Goal: Task Accomplishment & Management: Manage account settings

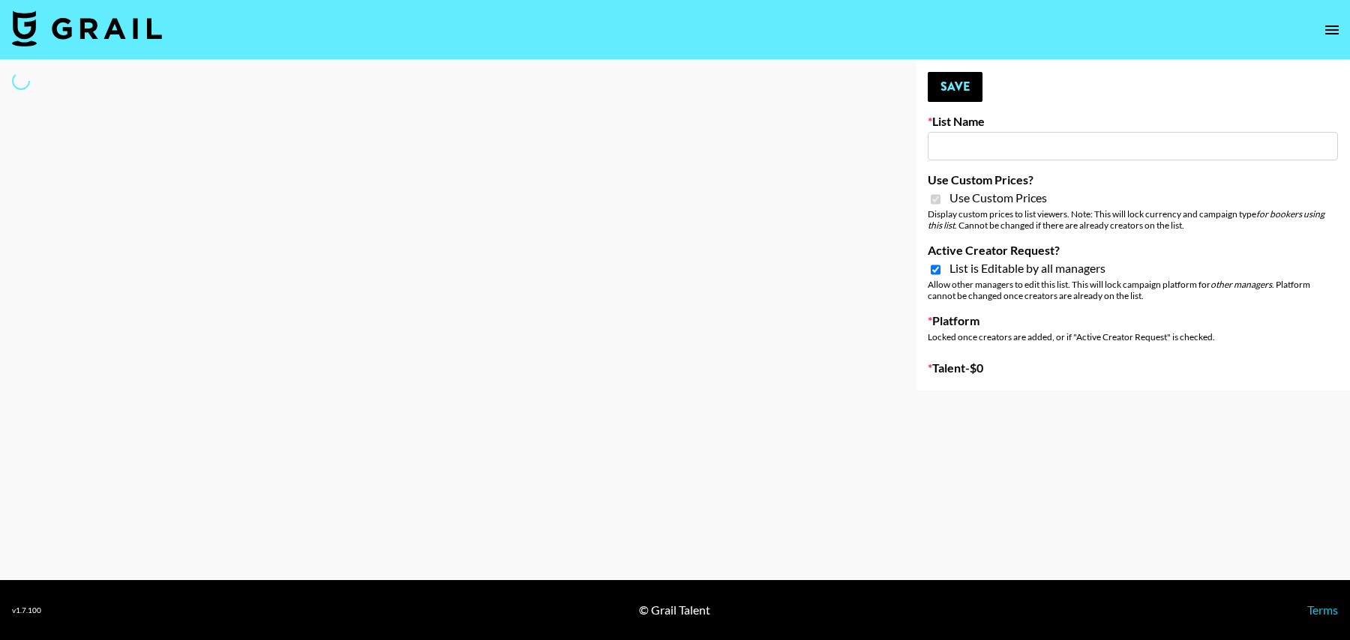
type input "Content Labs for Perplexity"
checkbox input "true"
select select "Brand"
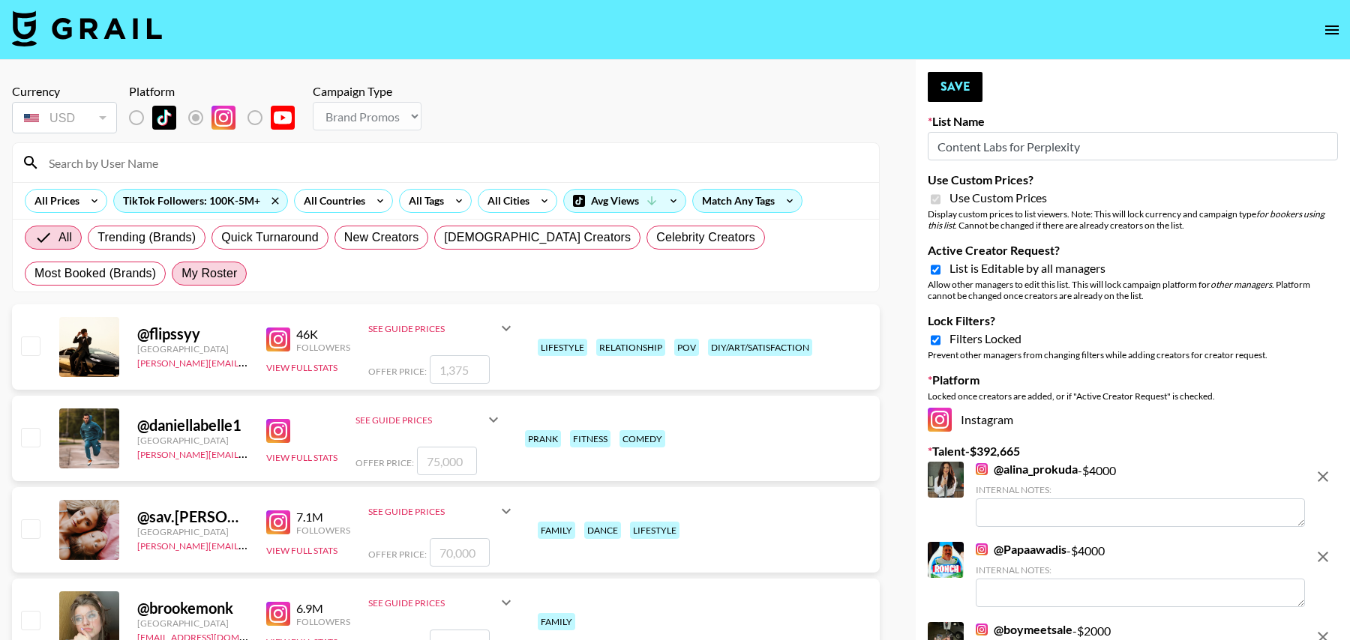
click at [181, 274] on span "My Roster" at bounding box center [208, 274] width 55 height 18
click at [181, 274] on input "My Roster" at bounding box center [181, 274] width 0 height 0
radio input "true"
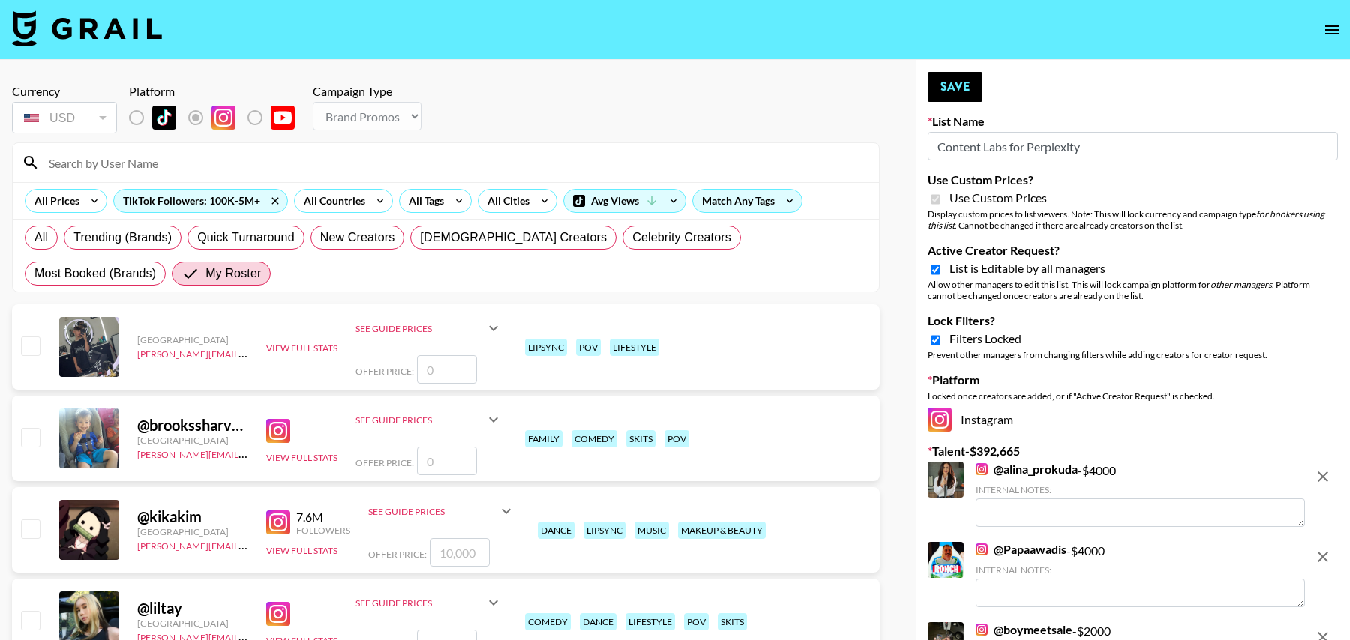
click at [108, 161] on input at bounding box center [455, 163] width 830 height 24
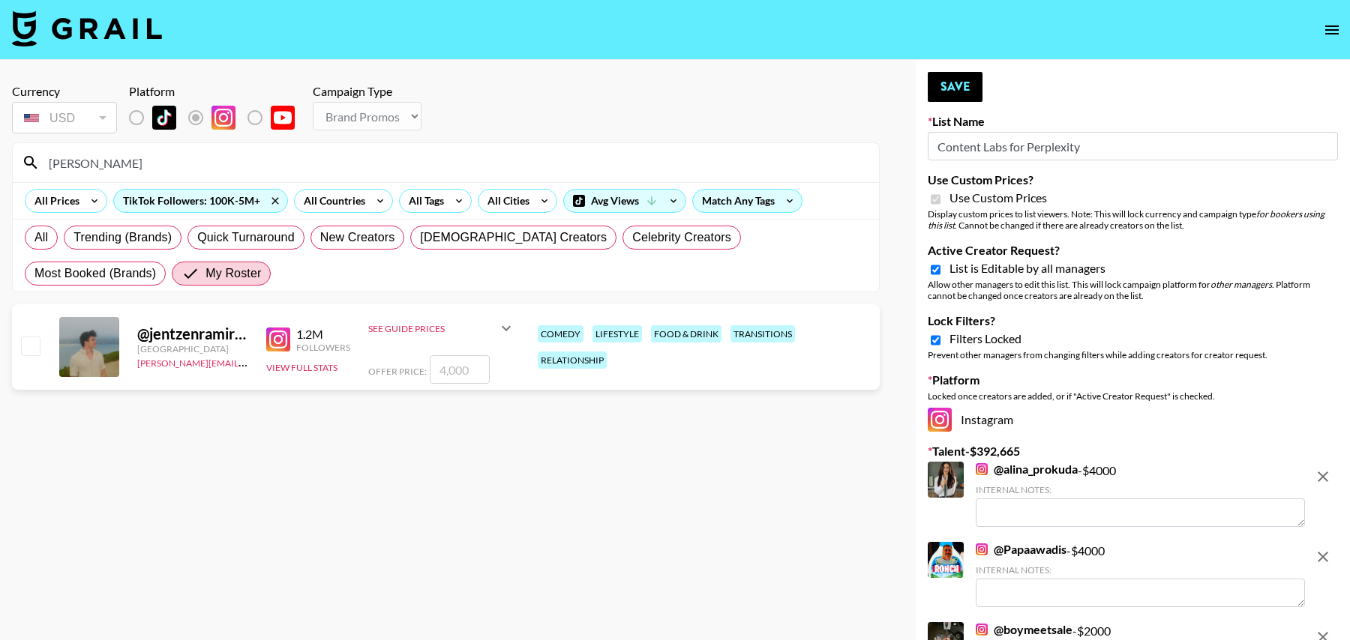
type input "jent"
click at [28, 347] on input "checkbox" at bounding box center [30, 346] width 18 height 18
checkbox input "true"
type input "4000"
click at [89, 159] on input "jent" at bounding box center [455, 163] width 830 height 24
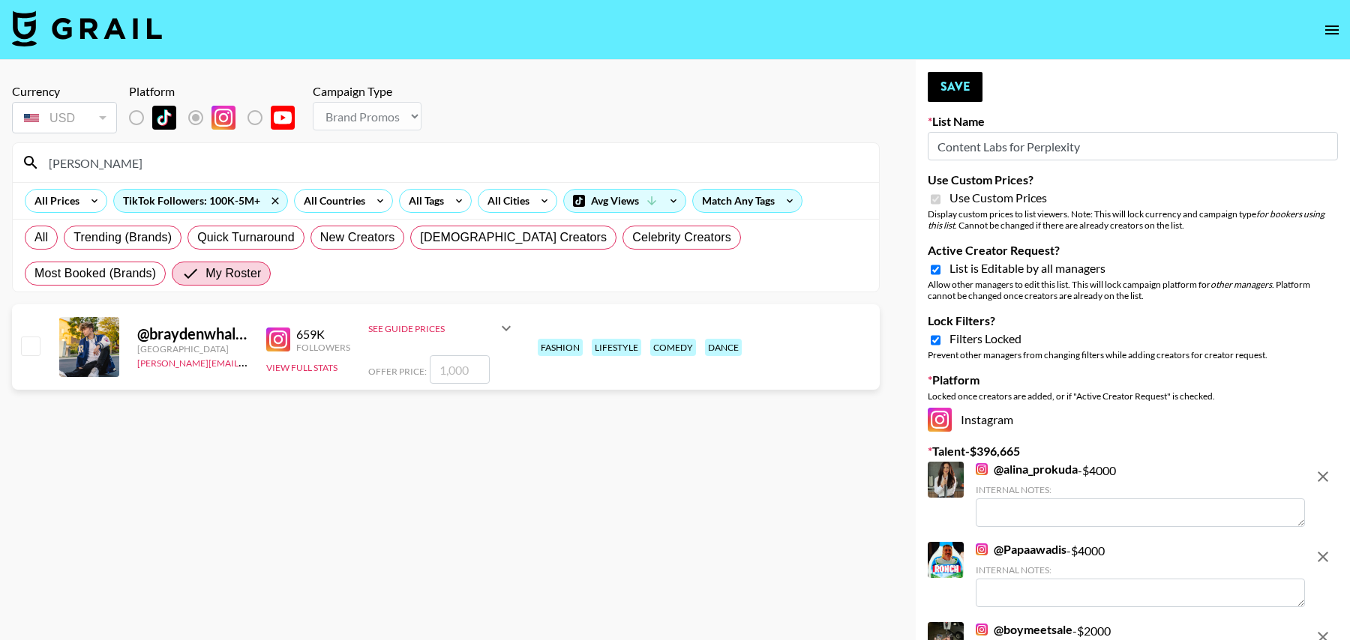
type input "bray"
click at [29, 343] on input "checkbox" at bounding box center [30, 346] width 18 height 18
checkbox input "true"
type input "1000"
drag, startPoint x: 478, startPoint y: 371, endPoint x: 382, endPoint y: 358, distance: 96.8
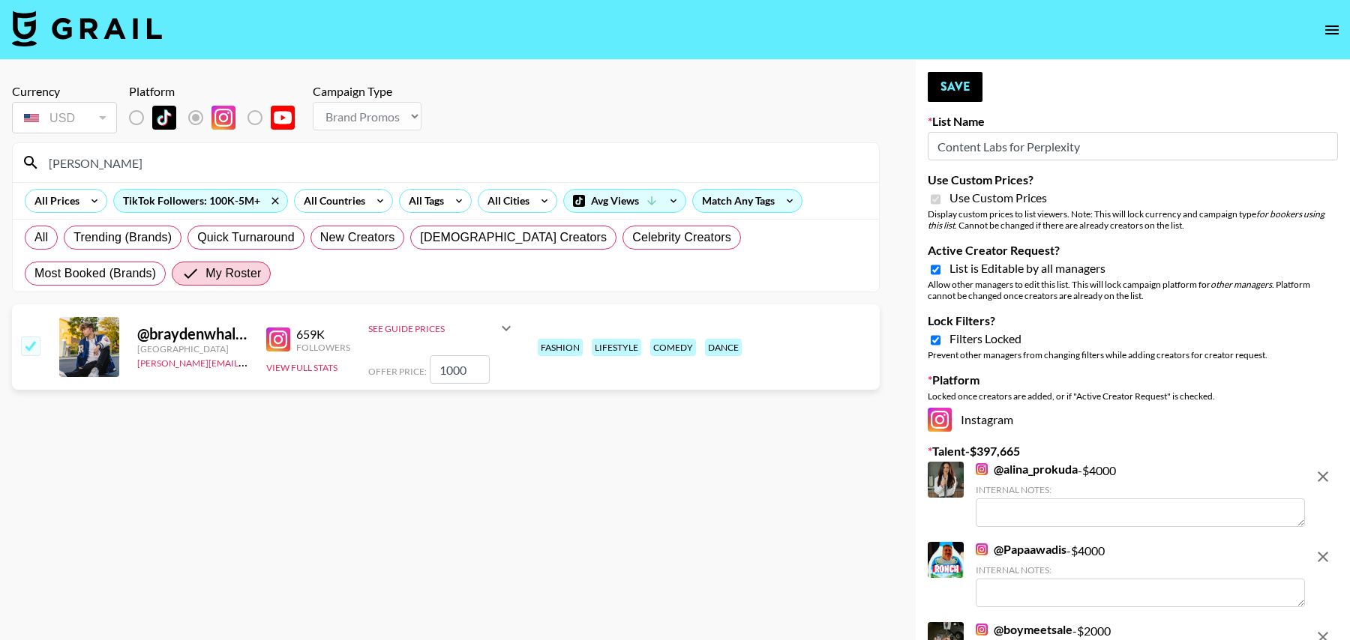
click at [382, 358] on div "Offer Price: 1000" at bounding box center [441, 369] width 147 height 28
click at [111, 161] on input "bray" at bounding box center [455, 163] width 830 height 24
type input "h2"
click at [34, 346] on input "checkbox" at bounding box center [30, 346] width 18 height 18
checkbox input "true"
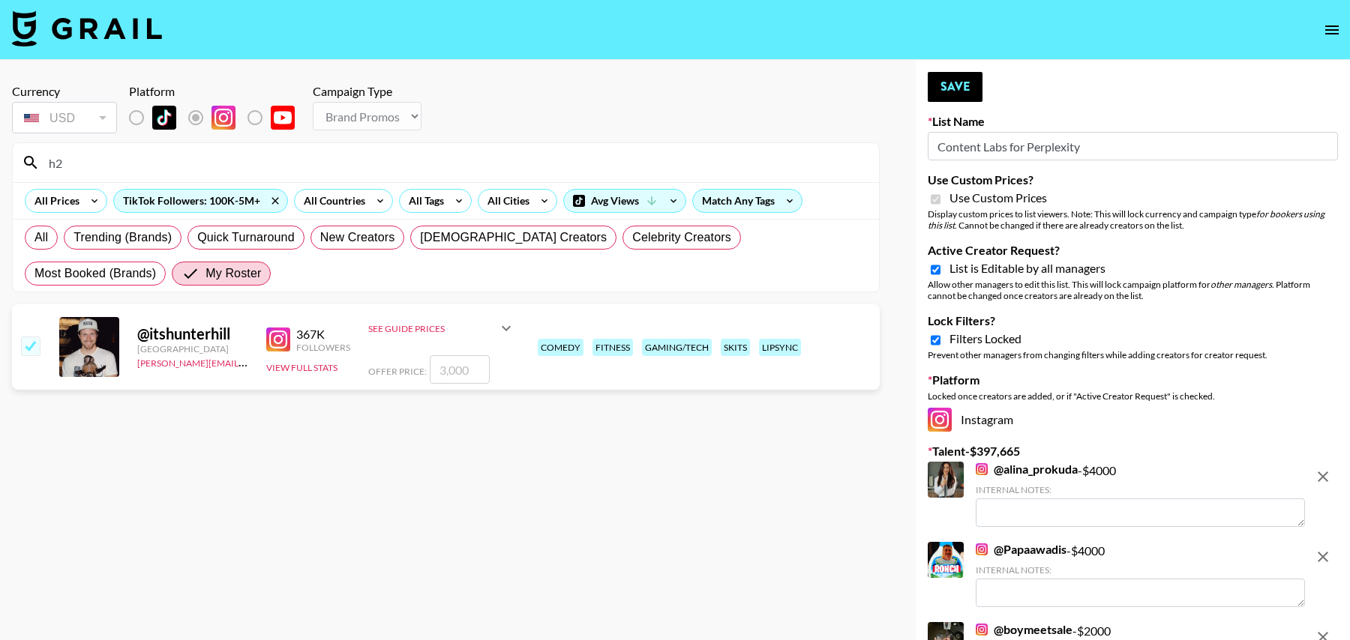
type input "3000"
click at [106, 153] on input "h2" at bounding box center [455, 163] width 830 height 24
type input "john"
click at [30, 346] on input "checkbox" at bounding box center [30, 346] width 18 height 18
checkbox input "false"
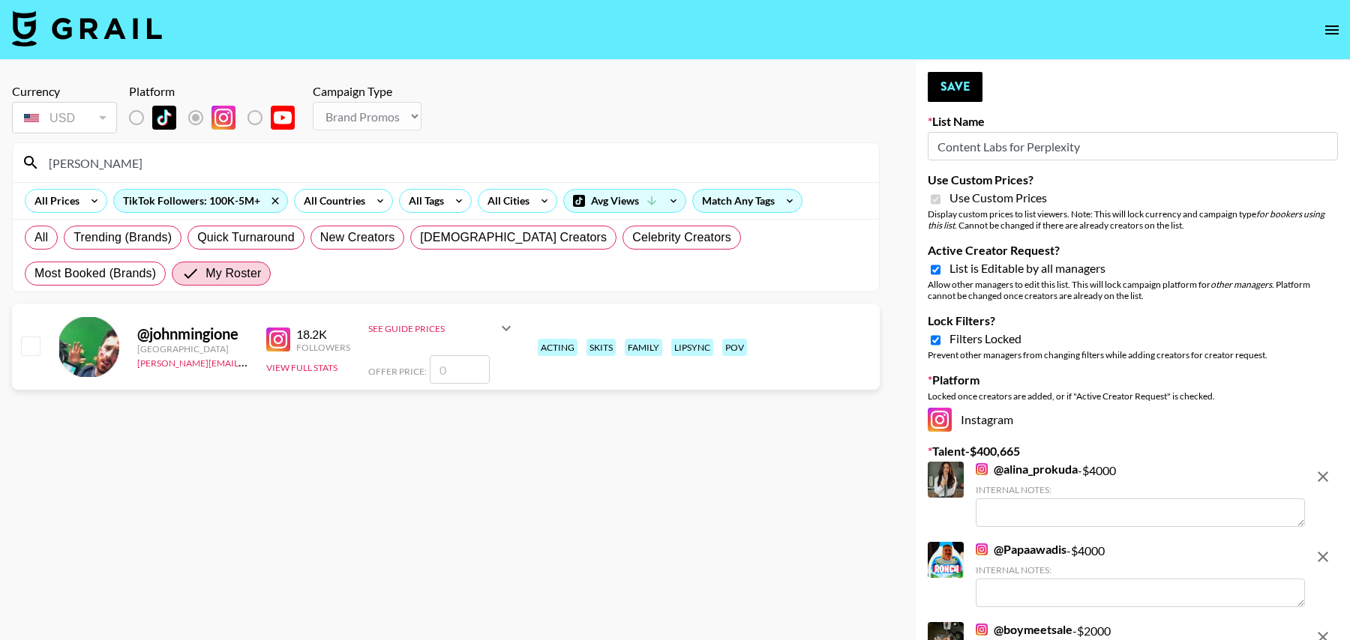
click at [88, 157] on input "john" at bounding box center [455, 163] width 830 height 24
type input "coden"
click at [35, 346] on input "checkbox" at bounding box center [30, 346] width 18 height 18
checkbox input "true"
type input "6000"
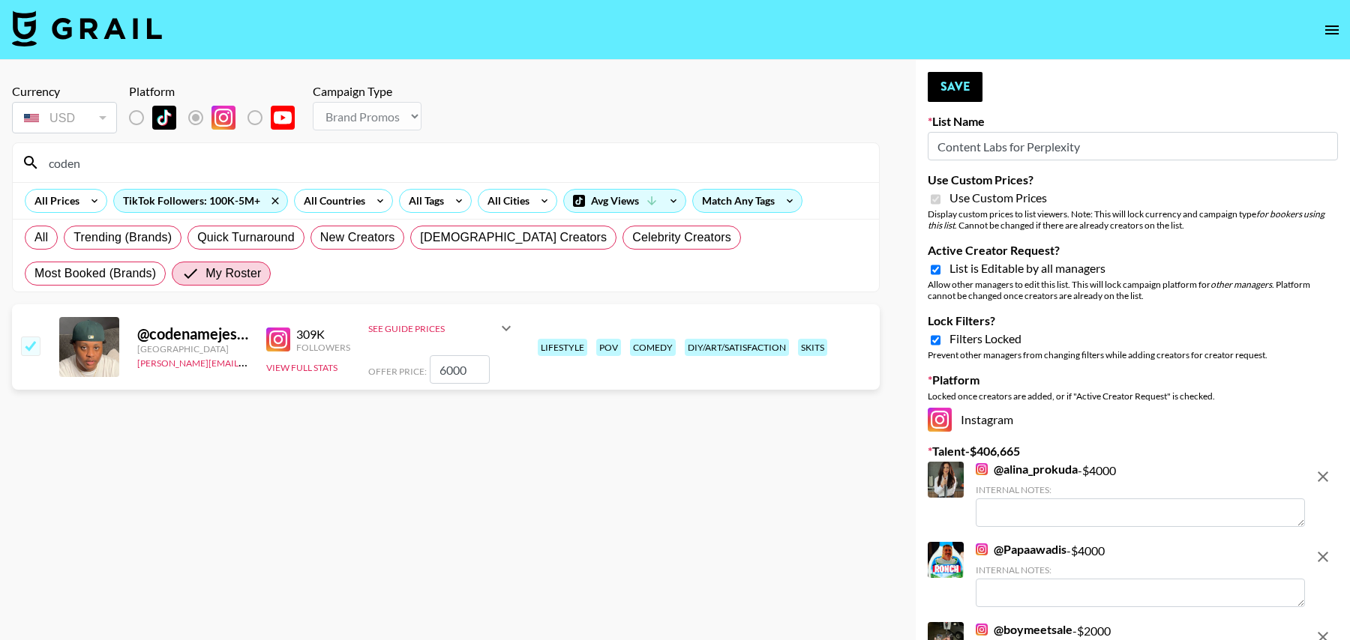
click at [103, 161] on input "coden" at bounding box center [455, 163] width 830 height 24
type input "kika"
click at [36, 346] on input "checkbox" at bounding box center [30, 346] width 18 height 18
checkbox input "true"
type input "10000"
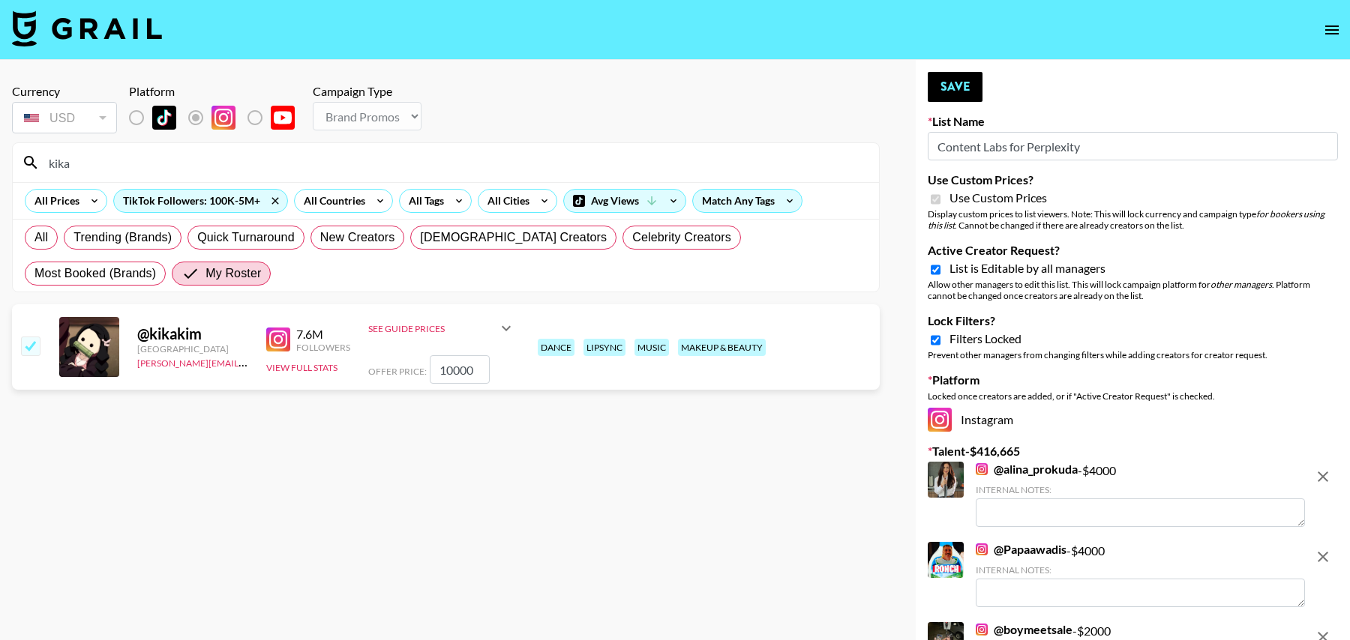
click at [100, 160] on input "kika" at bounding box center [455, 163] width 830 height 24
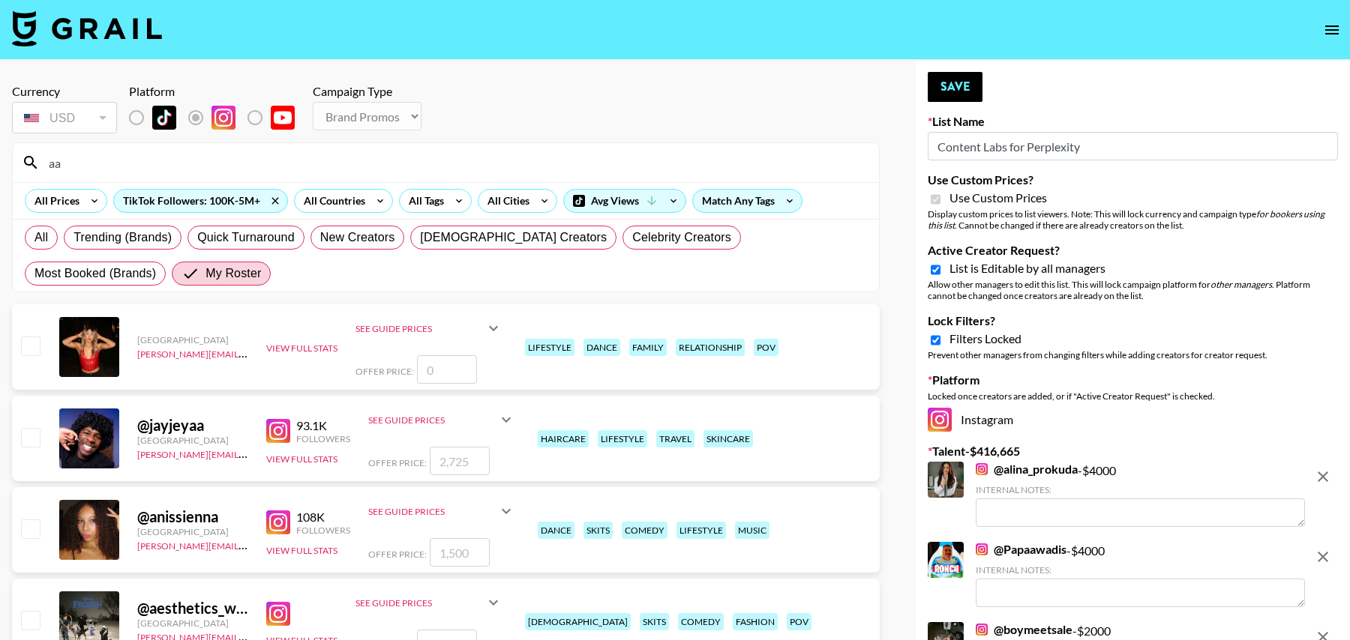
type input "a"
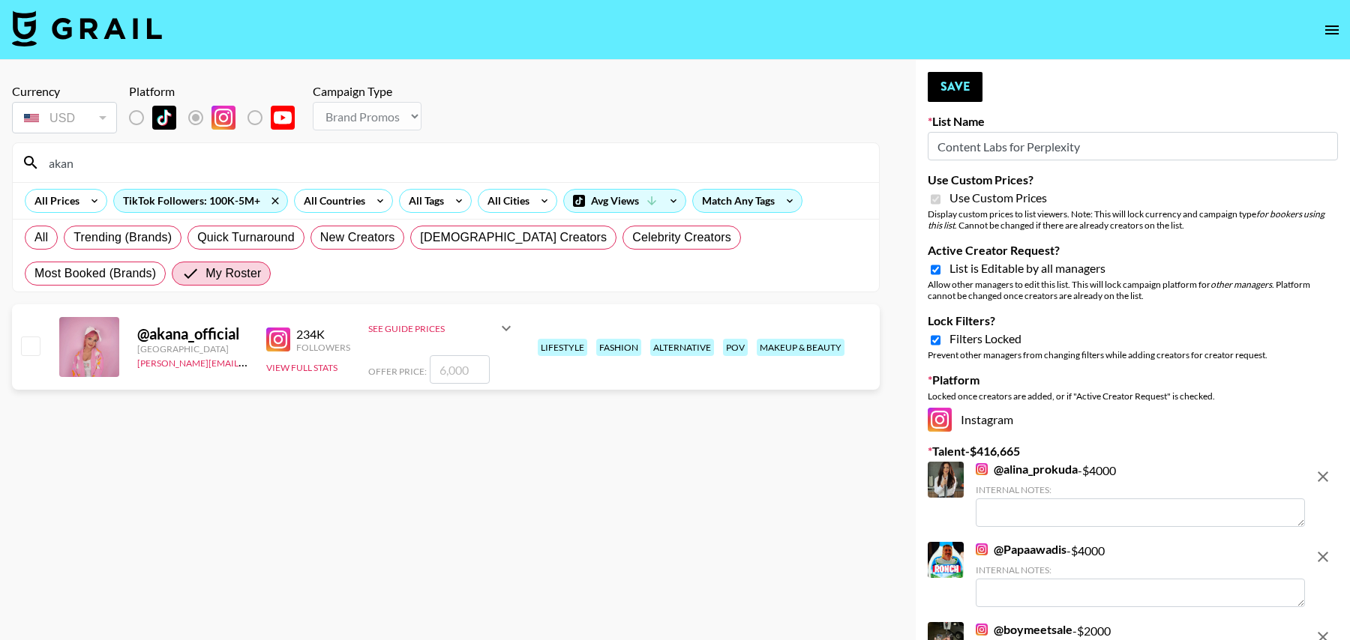
type input "akan"
drag, startPoint x: 37, startPoint y: 341, endPoint x: 91, endPoint y: 352, distance: 55.7
click at [37, 341] on input "checkbox" at bounding box center [30, 346] width 18 height 18
checkbox input "true"
drag, startPoint x: 472, startPoint y: 369, endPoint x: 379, endPoint y: 367, distance: 92.3
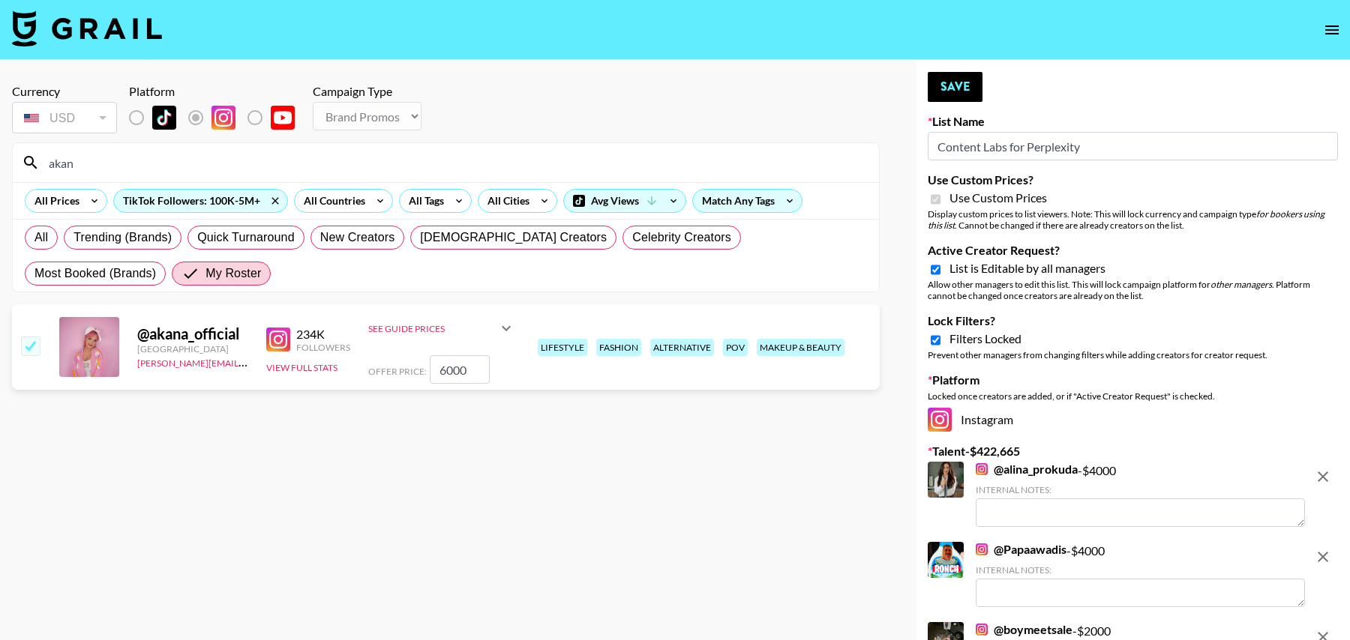
click at [379, 367] on div "Offer Price: 6000" at bounding box center [441, 369] width 147 height 28
type input "8000"
click at [952, 100] on button "Save" at bounding box center [955, 87] width 55 height 30
radio input "true"
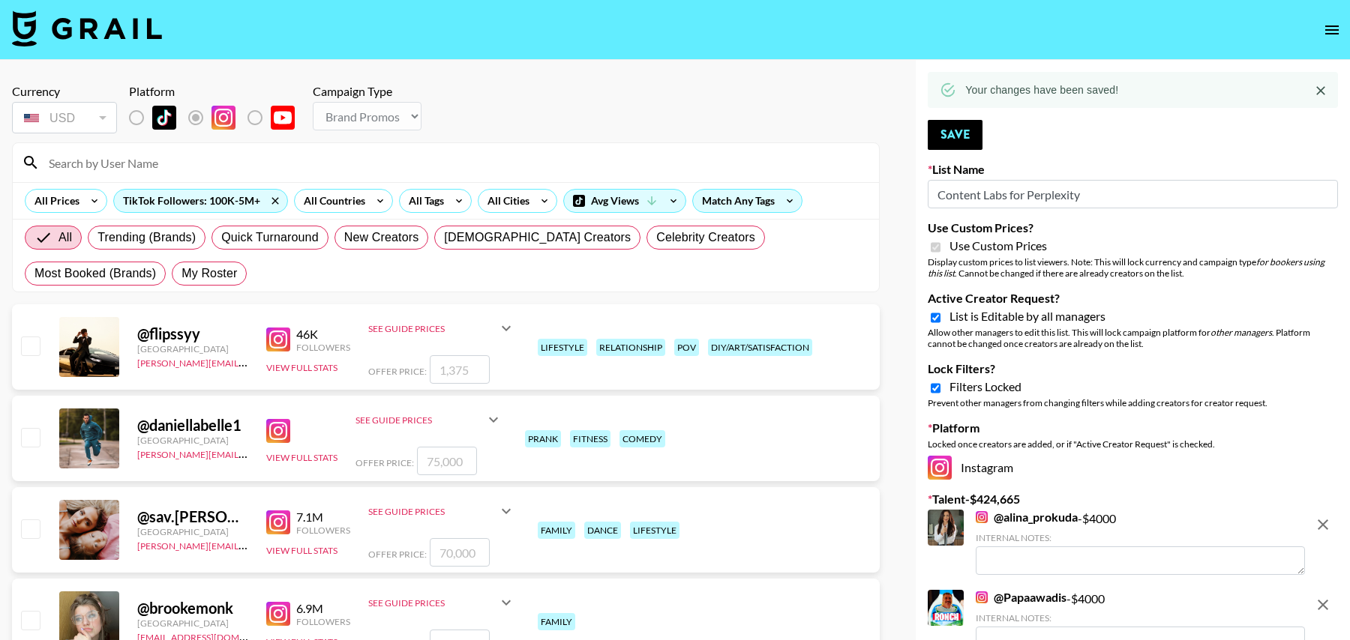
click at [952, 84] on icon at bounding box center [948, 90] width 16 height 16
click at [190, 157] on input at bounding box center [455, 163] width 830 height 24
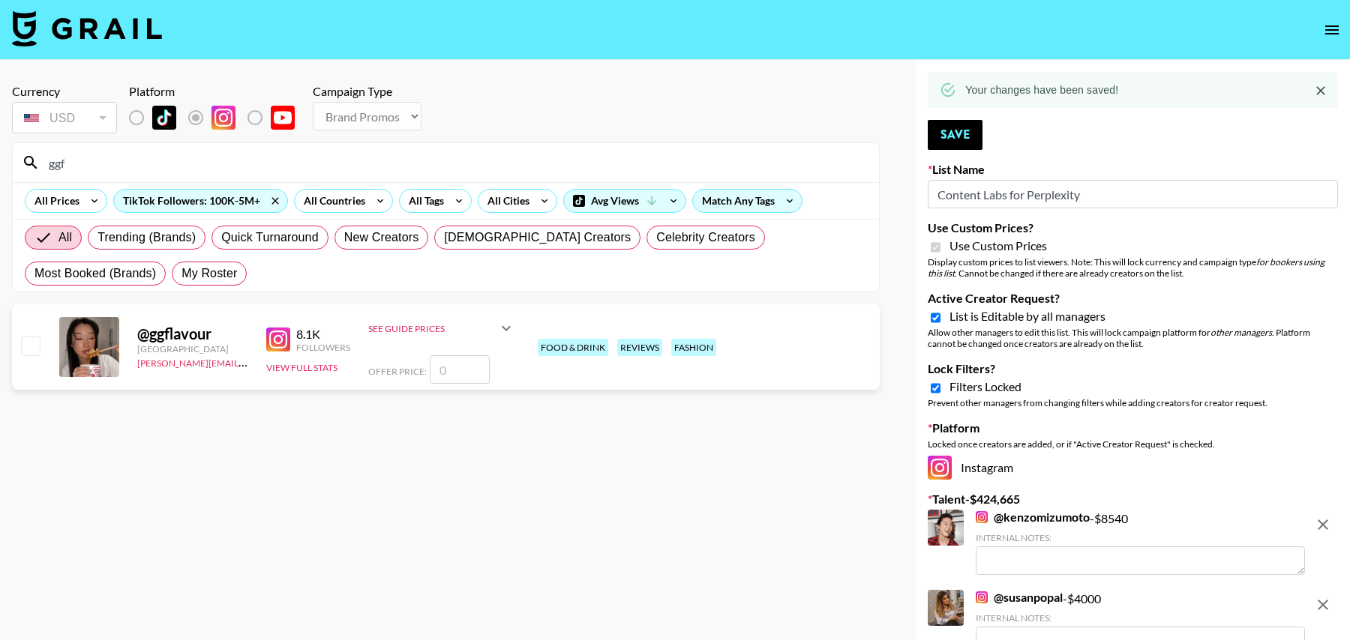
type input "ggf"
click at [29, 342] on input "checkbox" at bounding box center [30, 346] width 18 height 18
checkbox input "false"
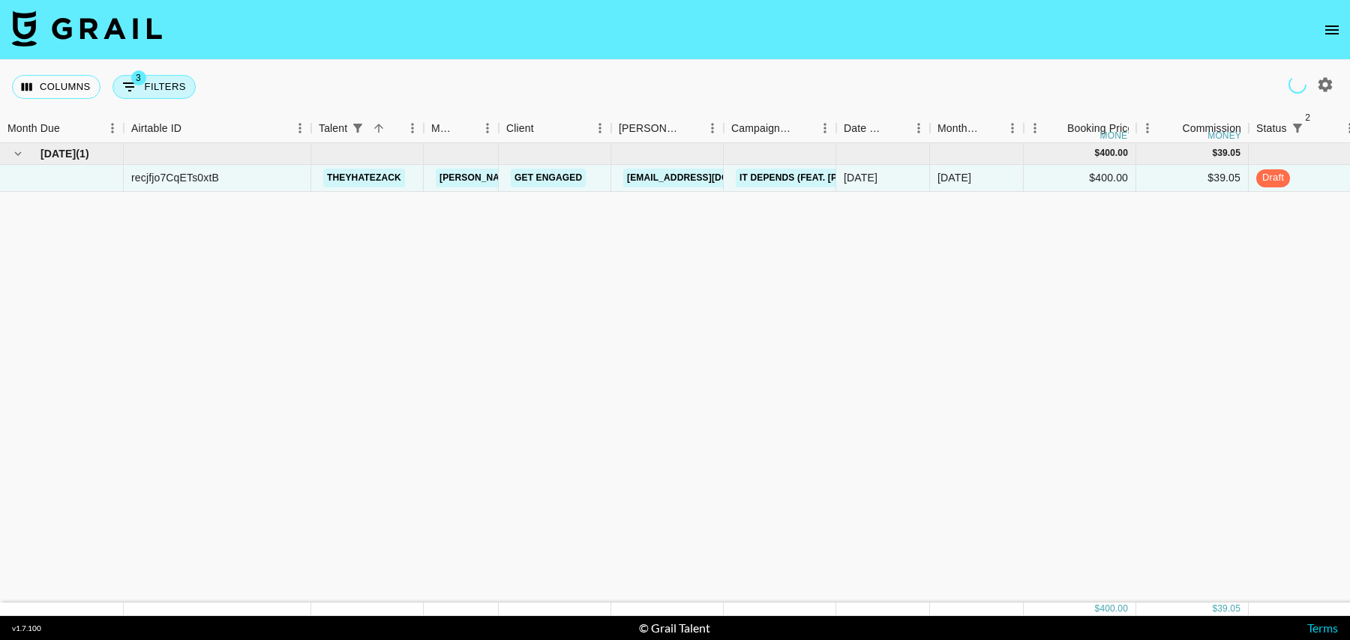
click at [148, 83] on button "3 Filters" at bounding box center [153, 87] width 83 height 24
select select "status"
select select "isNotAnyOf"
select select "status"
select select "isNotAnyOf"
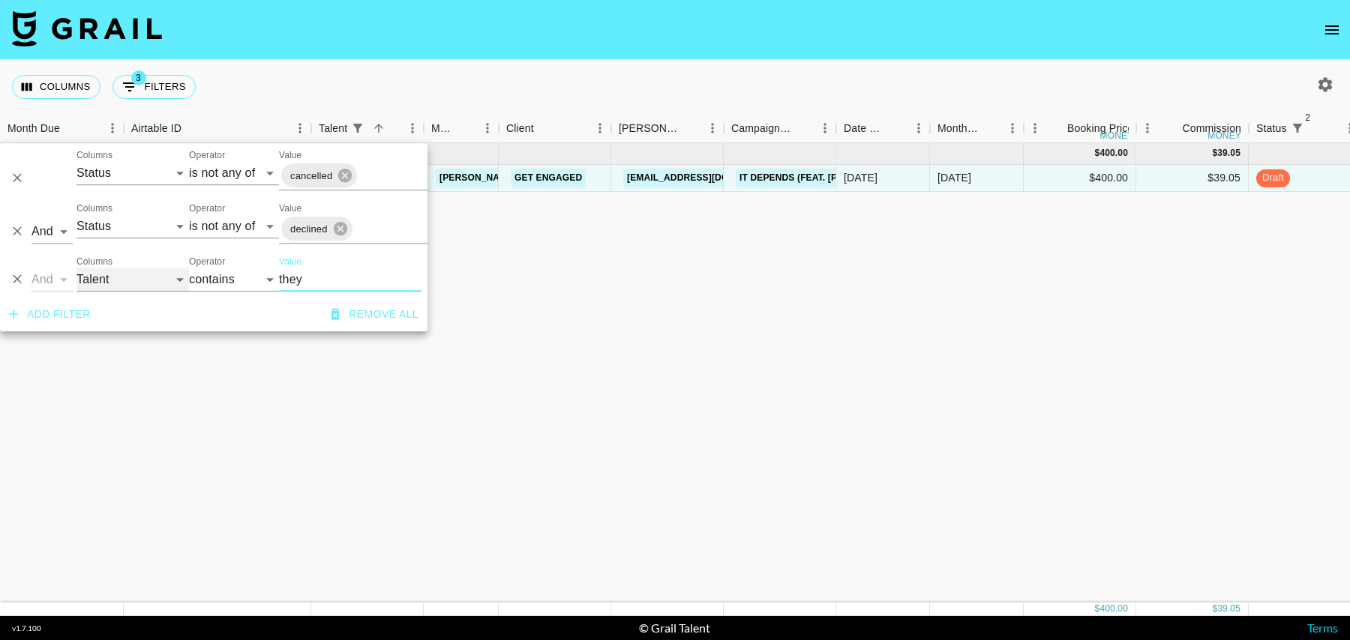
click at [112, 283] on select "Grail Platform ID Airtable ID Talent Manager Client [PERSON_NAME] Campaign (Typ…" at bounding box center [132, 280] width 112 height 24
select select "campaign"
click at [76, 268] on select "Grail Platform ID Airtable ID Talent Manager Client [PERSON_NAME] Campaign (Typ…" at bounding box center [132, 280] width 112 height 24
click at [352, 274] on input "they" at bounding box center [350, 280] width 142 height 24
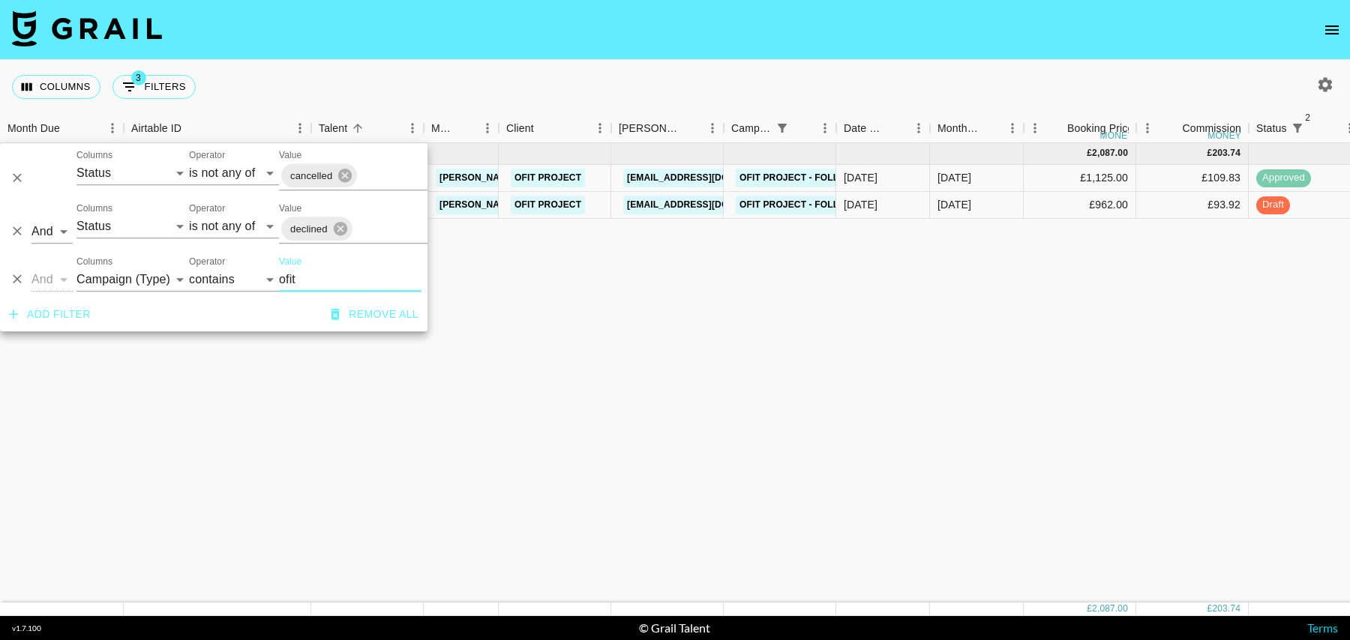
type input "ofit"
click at [1333, 82] on icon "button" at bounding box center [1325, 85] width 18 height 18
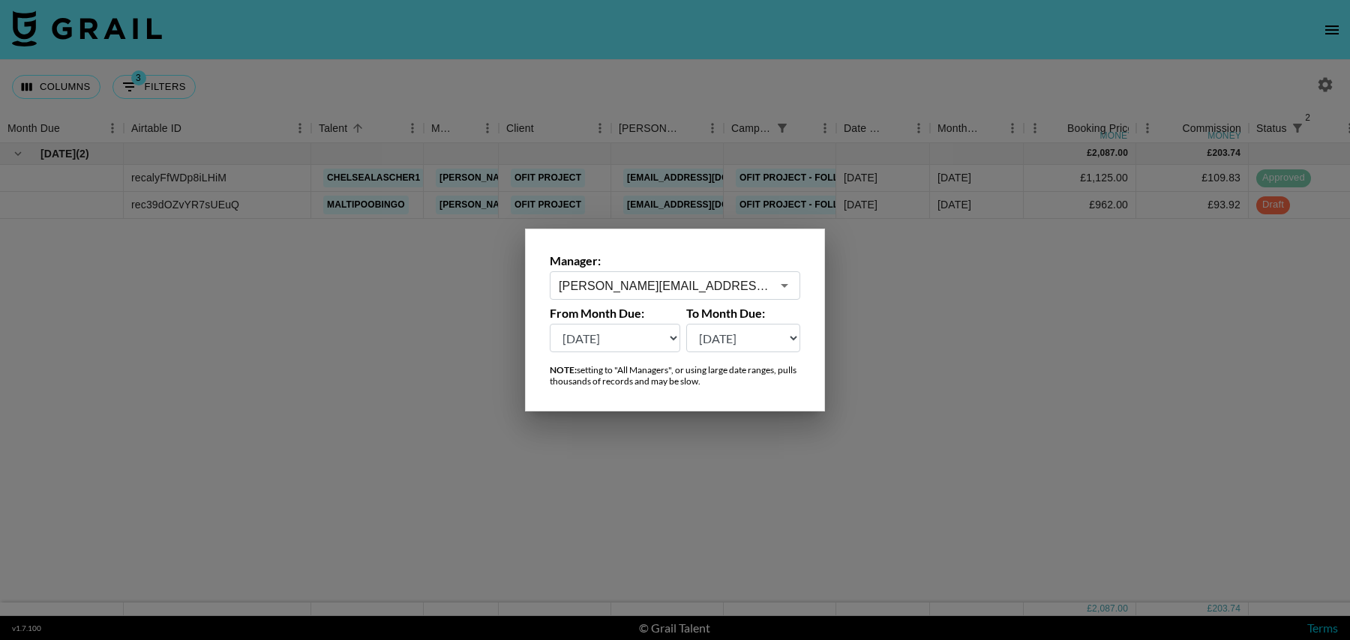
click at [665, 329] on select "[DATE] Aug '[DATE] Jun '[DATE] Apr '[DATE] Feb '[DATE] Dec '[DATE] Oct '[DATE] …" at bounding box center [615, 338] width 130 height 28
select select "[DATE]"
click at [550, 324] on select "[DATE] Aug '[DATE] Jun '[DATE] Apr '[DATE] Feb '[DATE] Dec '[DATE] Oct '[DATE] …" at bounding box center [615, 338] width 130 height 28
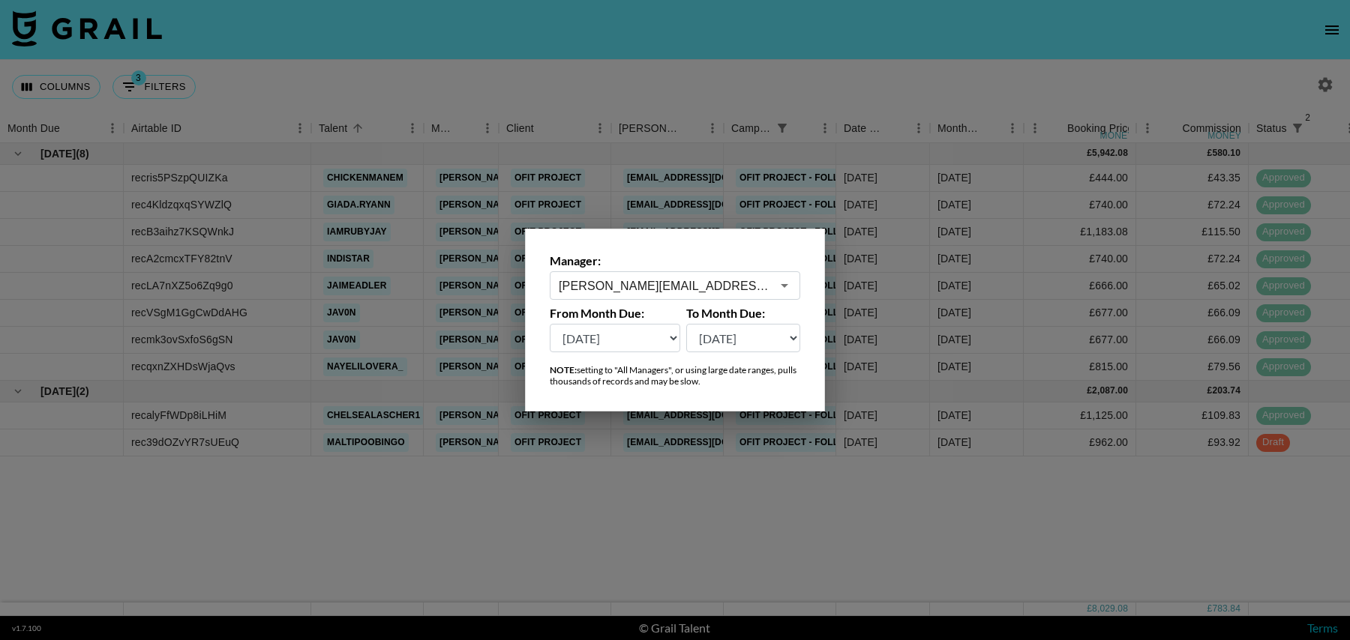
click at [952, 93] on div at bounding box center [675, 320] width 1350 height 640
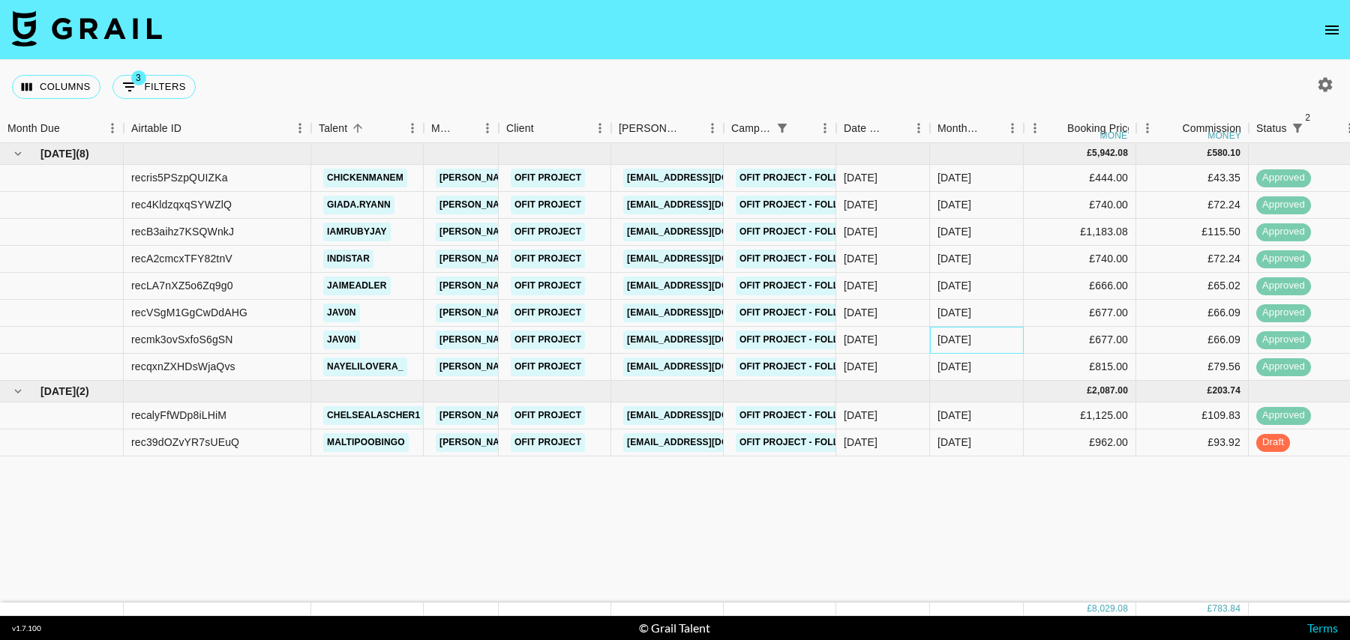
click at [1003, 342] on div "[DATE]" at bounding box center [977, 340] width 94 height 27
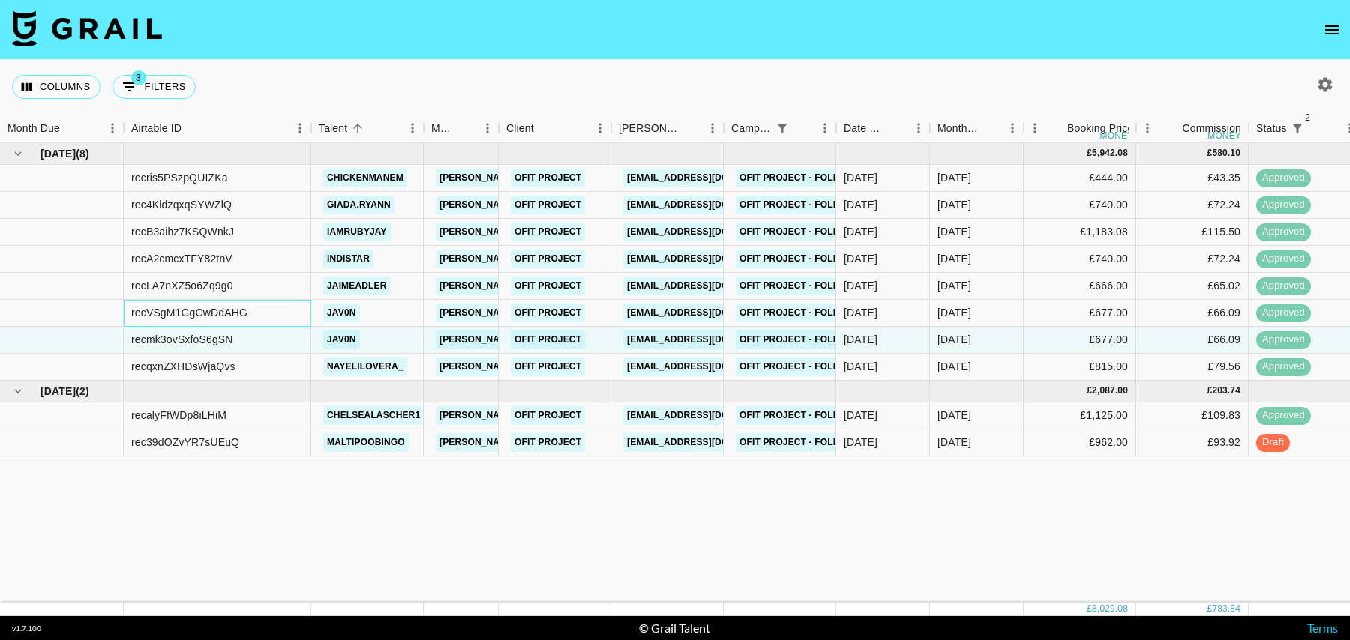
click at [207, 313] on div "recVSgM1GgCwDdAHG" at bounding box center [189, 312] width 116 height 15
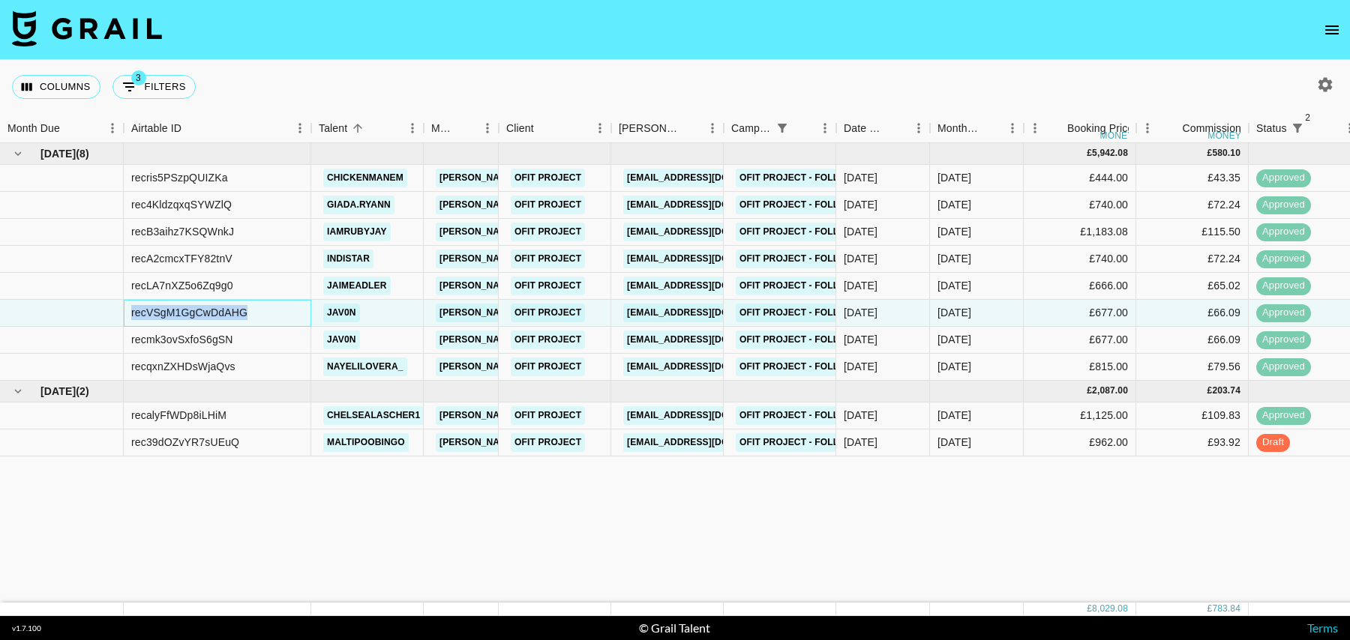
copy div "recVSgM1GgCwDdAHG"
click at [208, 202] on div "rec4KldzqxqSYWZlQ" at bounding box center [181, 204] width 100 height 15
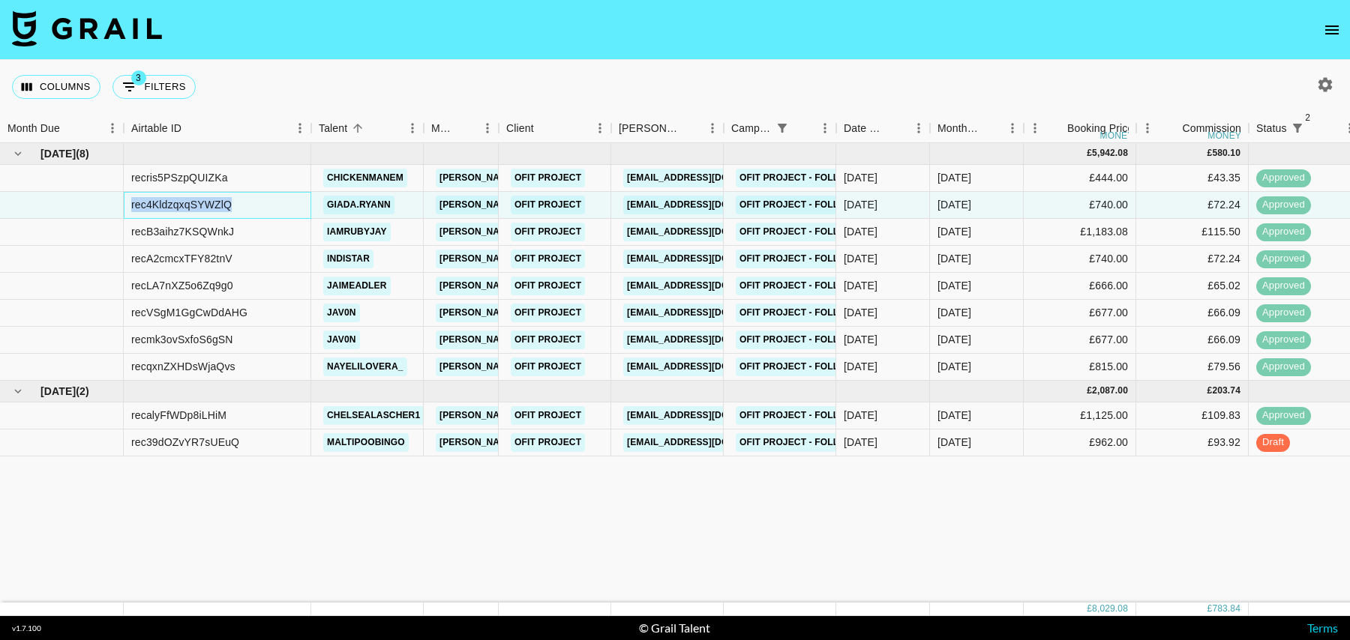
click at [208, 202] on div "rec4KldzqxqSYWZlQ" at bounding box center [181, 204] width 100 height 15
copy div "rec4KldzqxqSYWZlQ"
click at [270, 325] on div "recVSgM1GgCwDdAHG" at bounding box center [217, 313] width 187 height 27
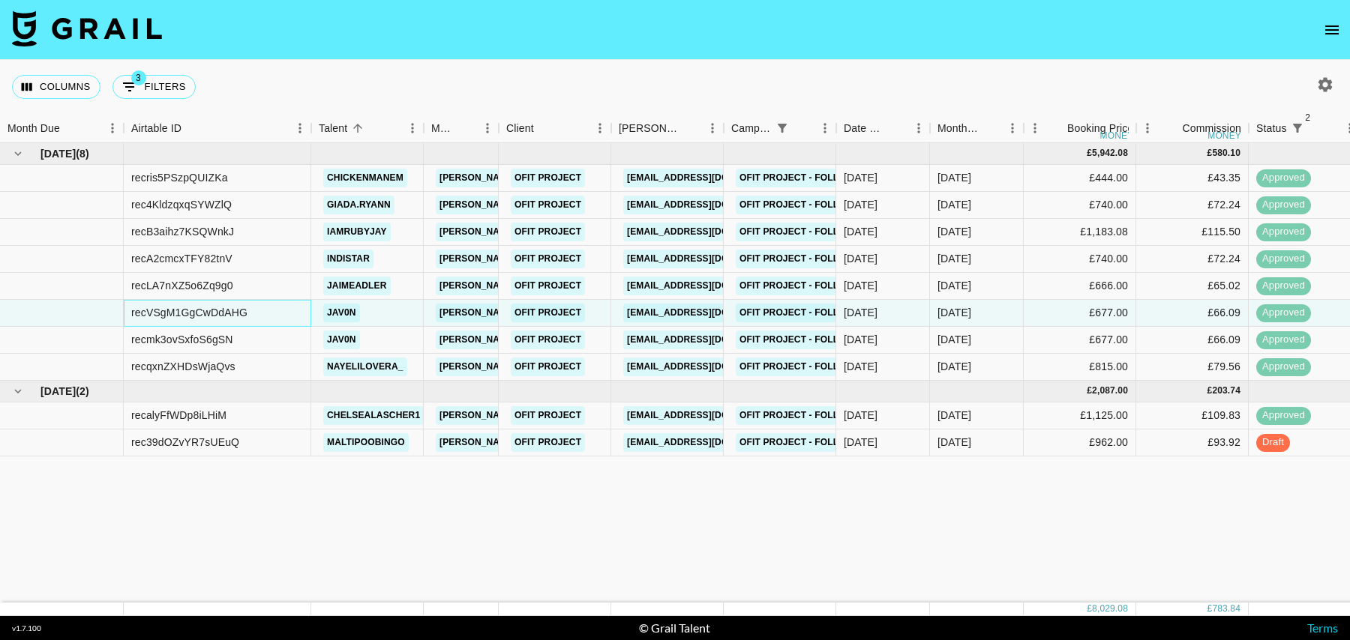
click at [208, 314] on div "recVSgM1GgCwDdAHG" at bounding box center [189, 312] width 116 height 15
copy div "recVSgM1GgCwDdAHG"
click at [214, 366] on div "recqxnZXHDsWjaQvs" at bounding box center [183, 366] width 104 height 15
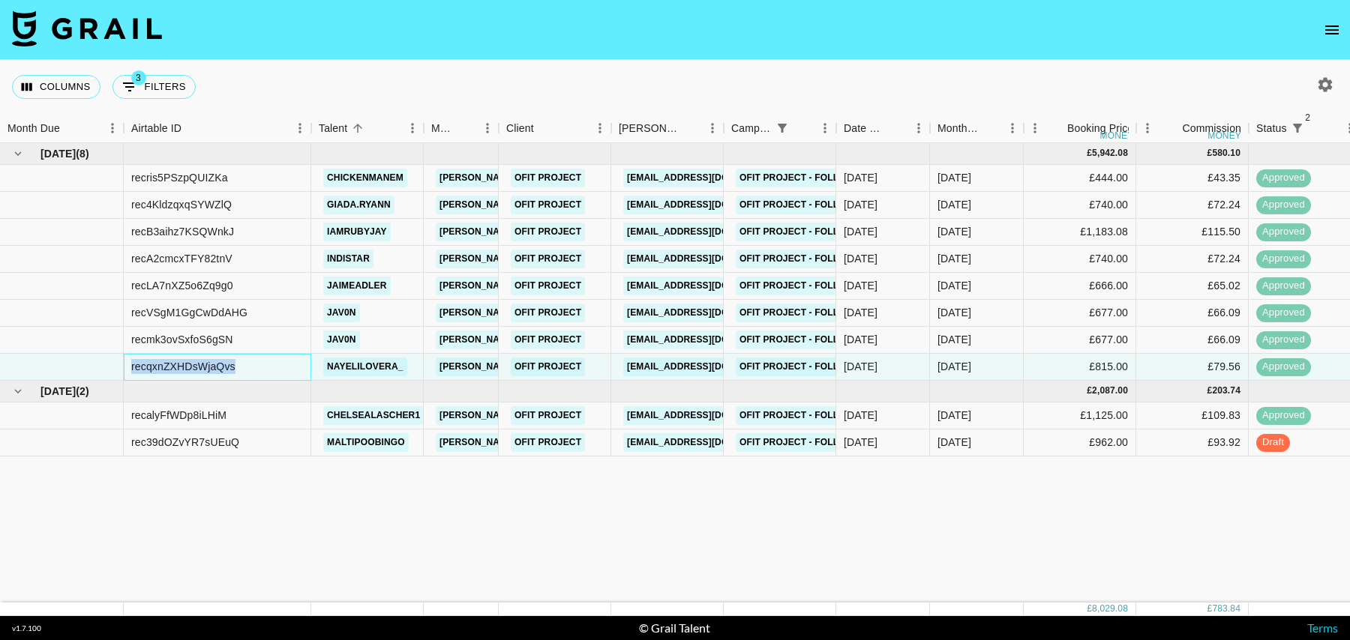
click at [214, 366] on div "recqxnZXHDsWjaQvs" at bounding box center [183, 366] width 104 height 15
copy div "recqxnZXHDsWjaQvs"
click at [211, 229] on div "recB3aihz7KSQWnkJ" at bounding box center [182, 231] width 103 height 15
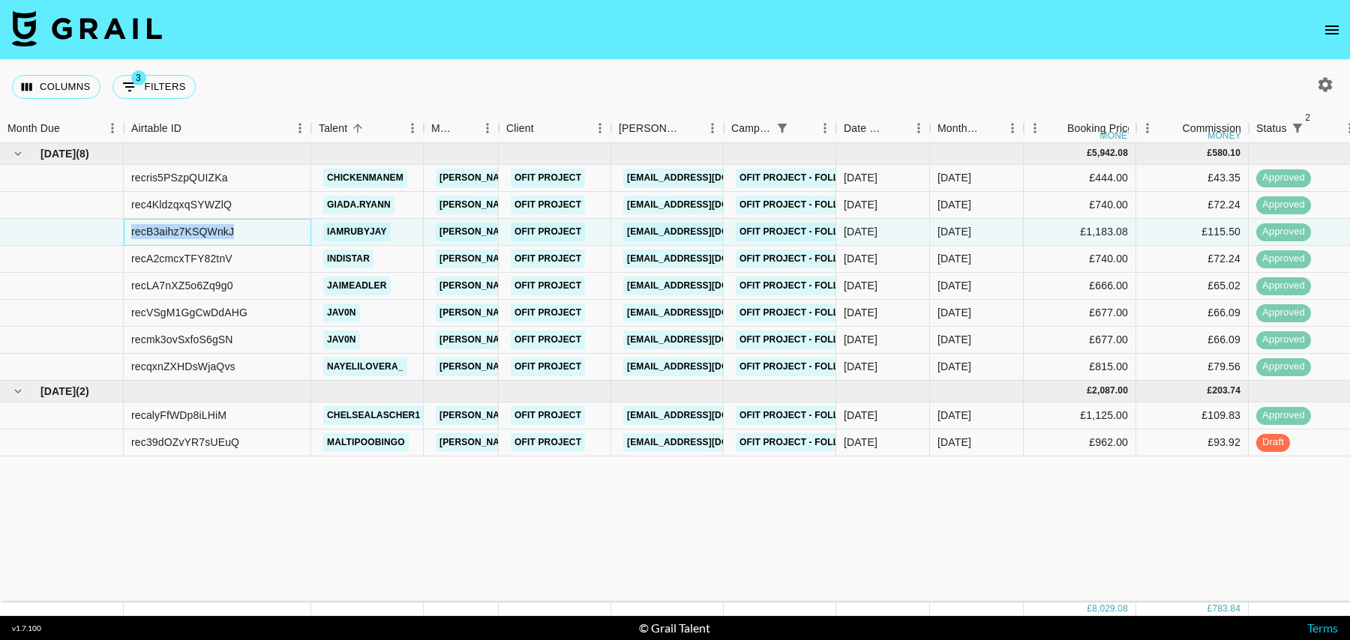
click at [211, 229] on div "recB3aihz7KSQWnkJ" at bounding box center [182, 231] width 103 height 15
copy div "recB3aihz7KSQWnkJ"
click at [193, 180] on div "recris5PSzpQUIZKa" at bounding box center [179, 177] width 97 height 15
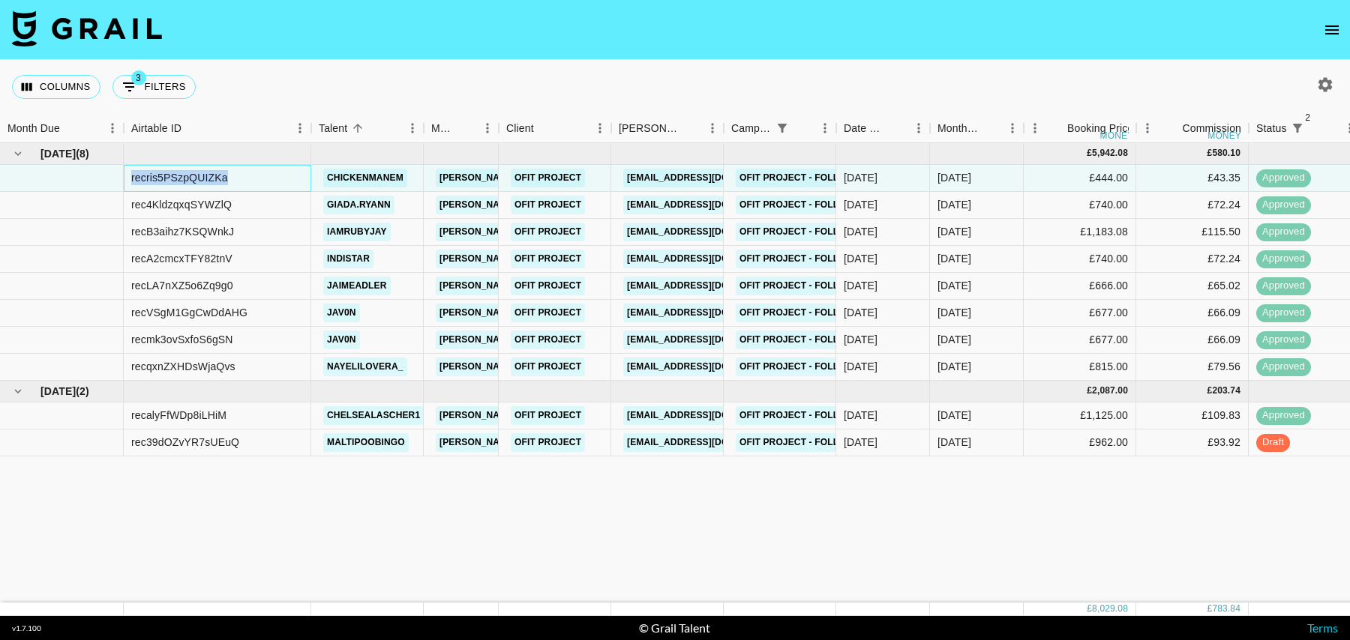
copy div "recris5PSzpQUIZKa"
click at [212, 256] on div "recA2cmcxTFY82tnV" at bounding box center [181, 258] width 101 height 15
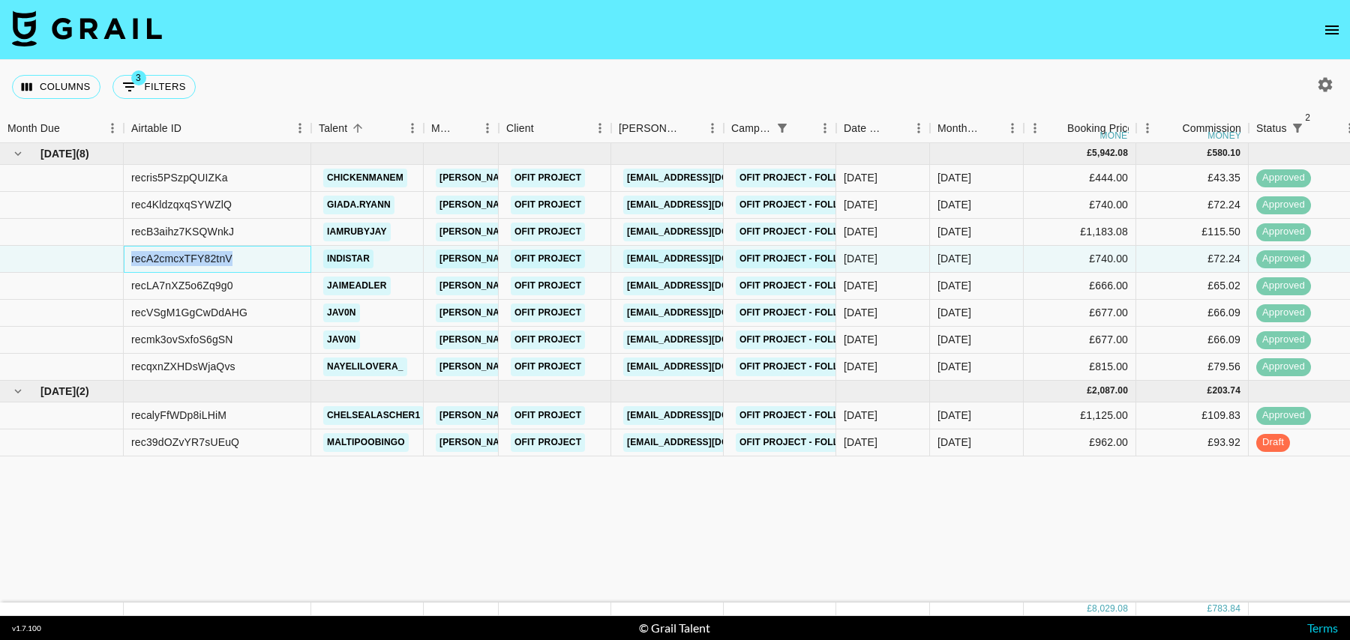
click at [212, 256] on div "recA2cmcxTFY82tnV" at bounding box center [181, 258] width 101 height 15
copy div "recA2cmcxTFY82tnV"
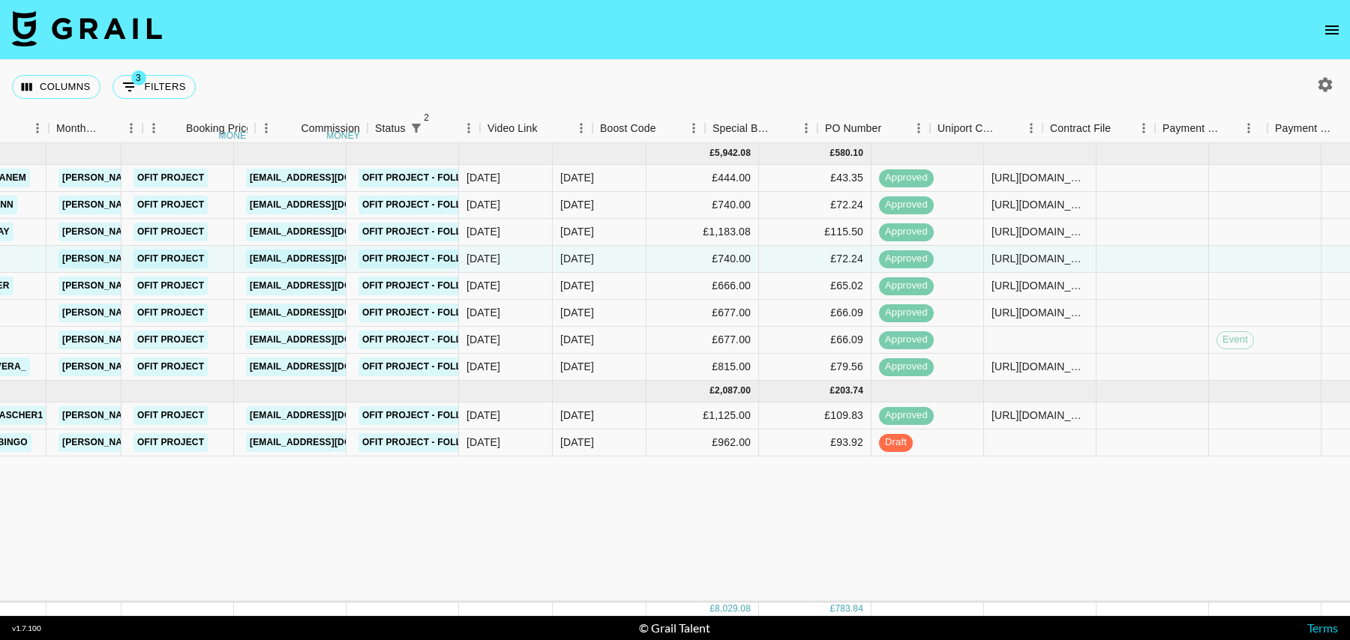
scroll to position [0, 1084]
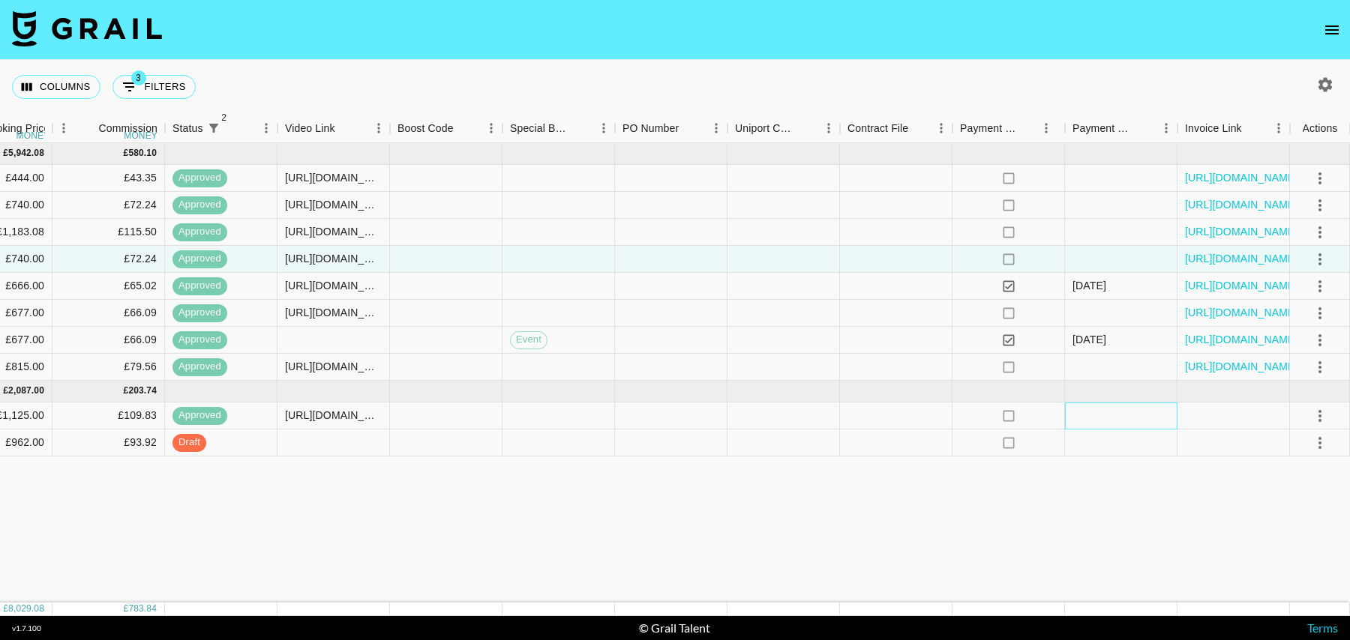
click at [1135, 405] on div at bounding box center [1121, 416] width 112 height 27
